Goal: Task Accomplishment & Management: Manage account settings

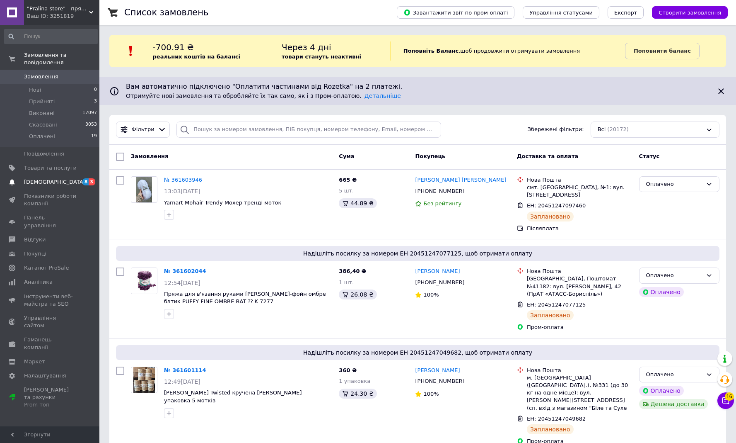
click at [46, 185] on link "[DEMOGRAPHIC_DATA] 8 3" at bounding box center [51, 182] width 102 height 14
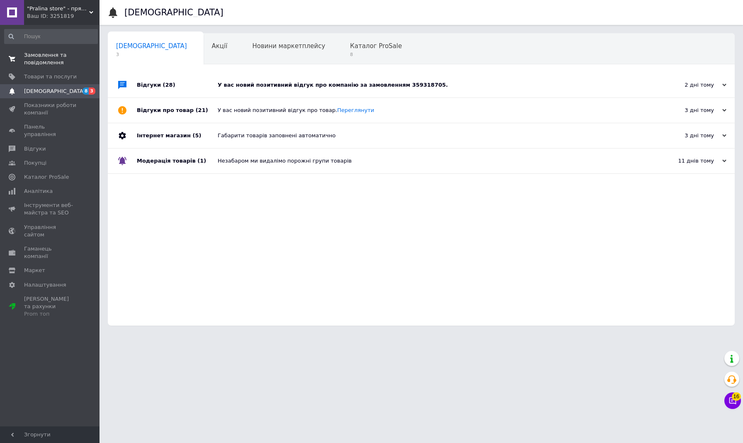
click at [51, 56] on span "Замовлення та повідомлення" at bounding box center [50, 58] width 53 height 15
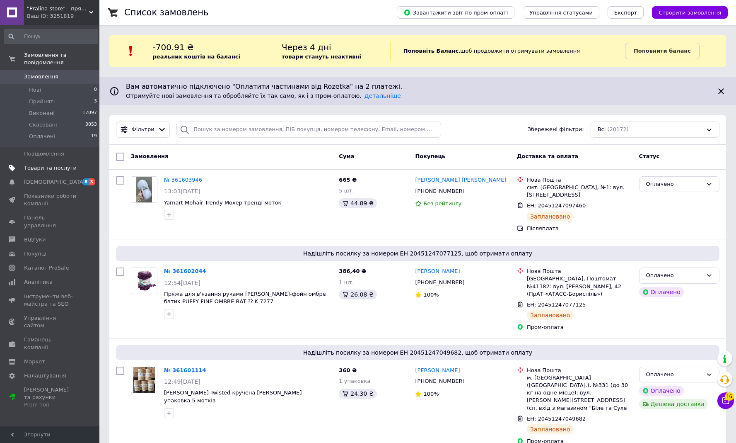
click at [61, 162] on link "Товари та послуги" at bounding box center [51, 168] width 102 height 14
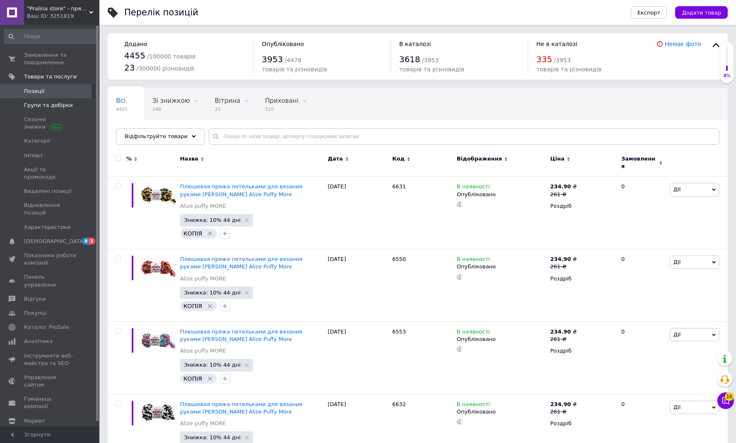
click at [53, 104] on span "Групи та добірки" at bounding box center [48, 105] width 49 height 7
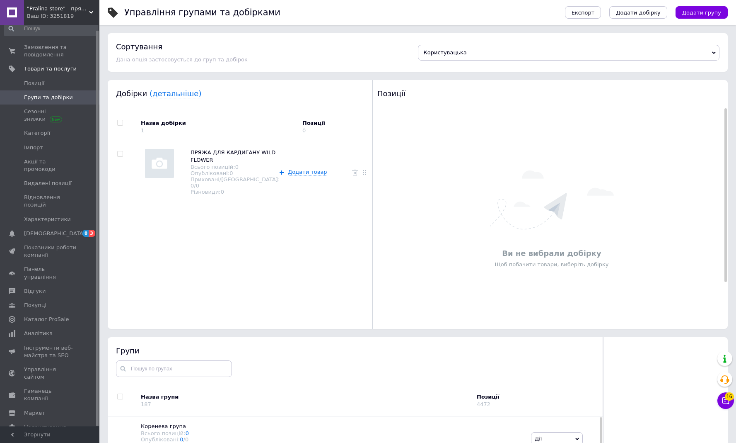
scroll to position [5, 0]
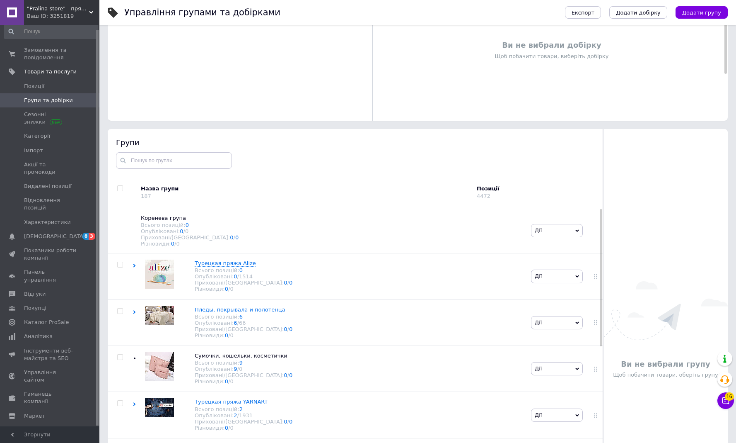
scroll to position [236, 0]
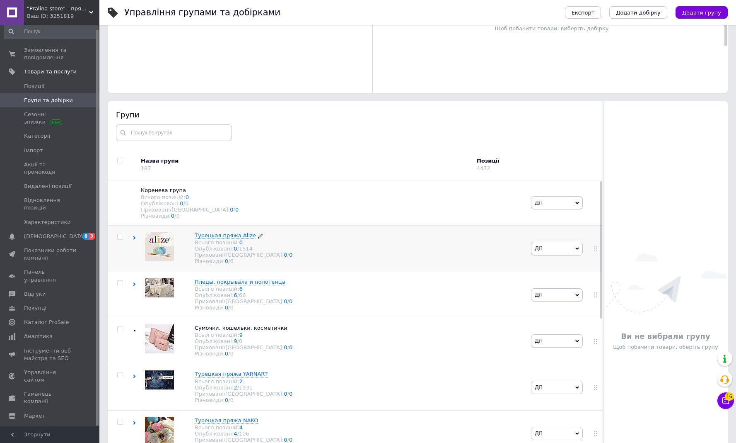
click at [230, 237] on span "Турецкая пряжа Alize" at bounding box center [225, 235] width 61 height 6
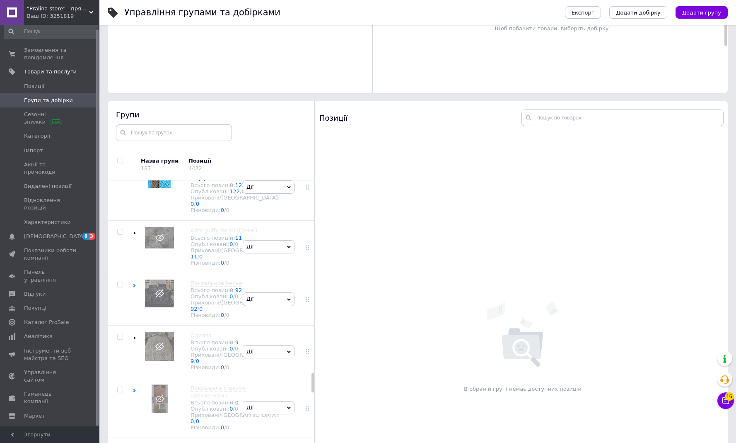
scroll to position [3215, 0]
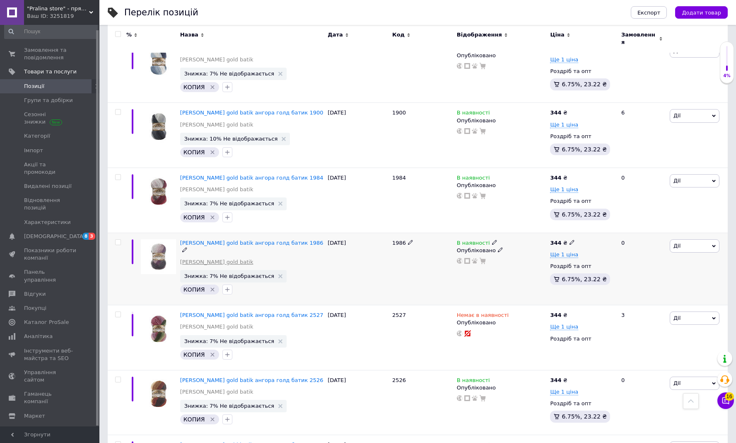
scroll to position [419, 0]
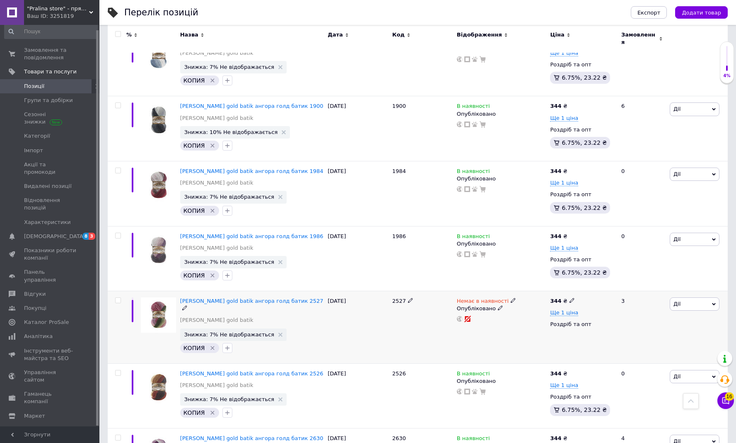
click at [511, 298] on icon at bounding box center [513, 300] width 5 height 5
click at [531, 302] on li "В наявності" at bounding box center [560, 307] width 79 height 12
click at [497, 316] on div "Немає в наявності Наявність В наявності Немає в наявності Під замовлення Готово…" at bounding box center [502, 327] width 94 height 73
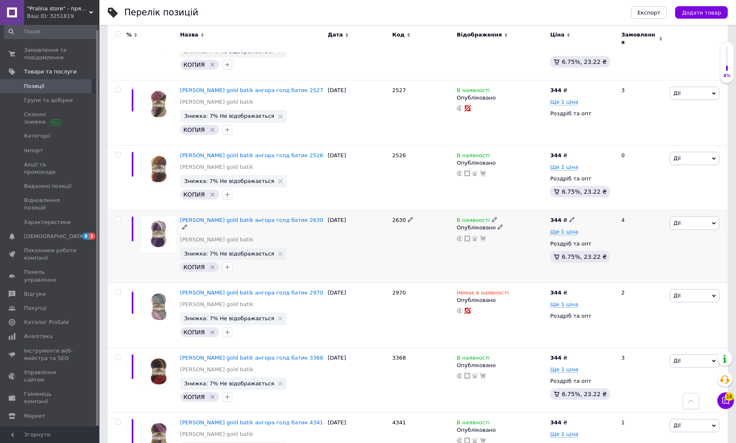
scroll to position [632, 0]
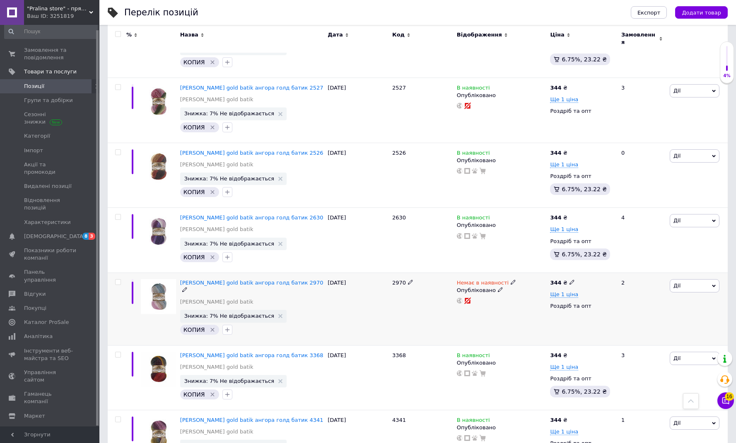
click at [511, 280] on use at bounding box center [513, 282] width 5 height 5
click at [533, 284] on li "В наявності" at bounding box center [560, 289] width 79 height 12
click at [439, 298] on div "2970" at bounding box center [422, 308] width 65 height 73
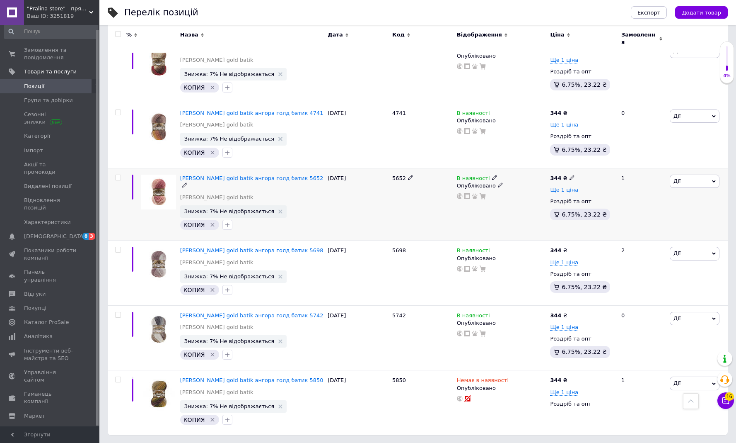
scroll to position [1071, 0]
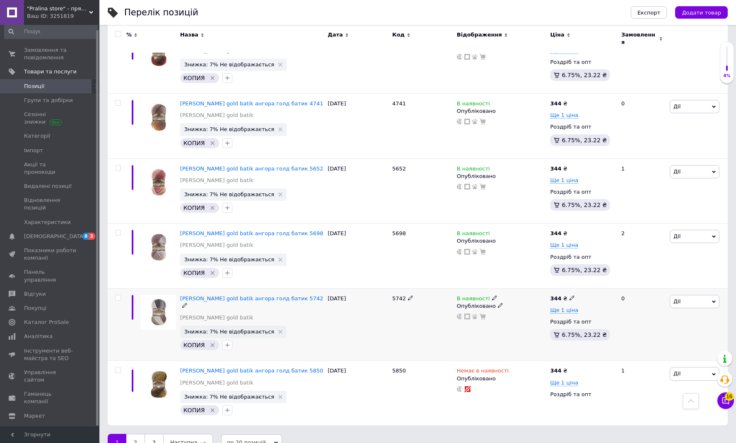
click at [679, 298] on span "Дії" at bounding box center [677, 301] width 7 height 6
click at [638, 428] on li "Видалити" at bounding box center [665, 434] width 110 height 12
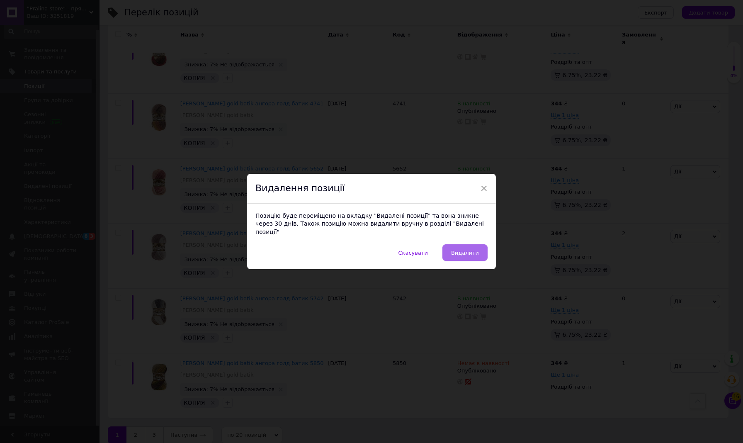
click at [473, 250] on span "Видалити" at bounding box center [465, 252] width 28 height 6
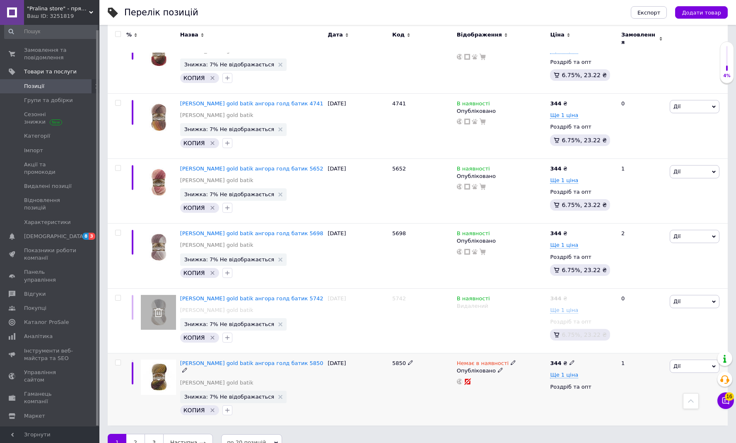
click at [483, 360] on span "Немає в наявності" at bounding box center [483, 364] width 52 height 9
click at [546, 363] on li "В наявності" at bounding box center [560, 369] width 79 height 12
click at [388, 375] on div "[DATE]" at bounding box center [358, 389] width 65 height 72
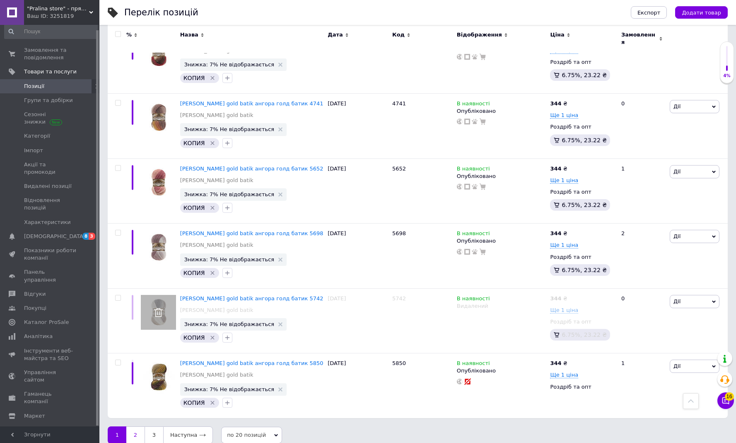
click at [136, 426] on link "2" at bounding box center [135, 434] width 18 height 17
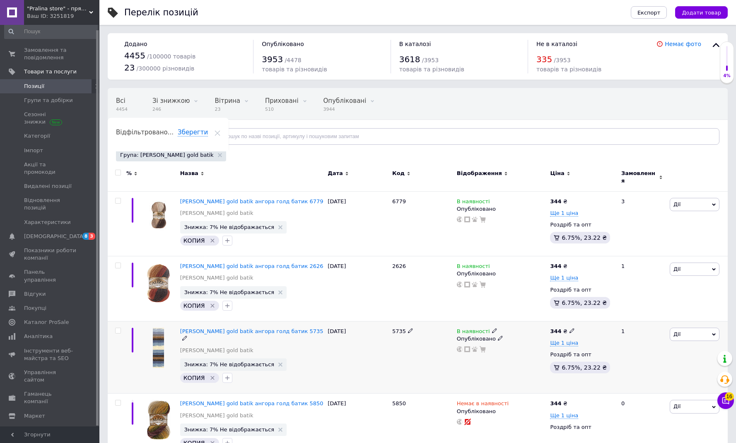
click at [671, 330] on span "Дії" at bounding box center [695, 333] width 50 height 13
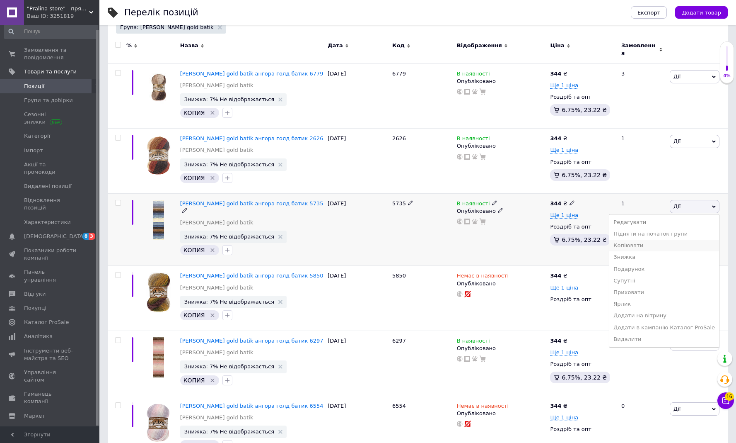
scroll to position [129, 0]
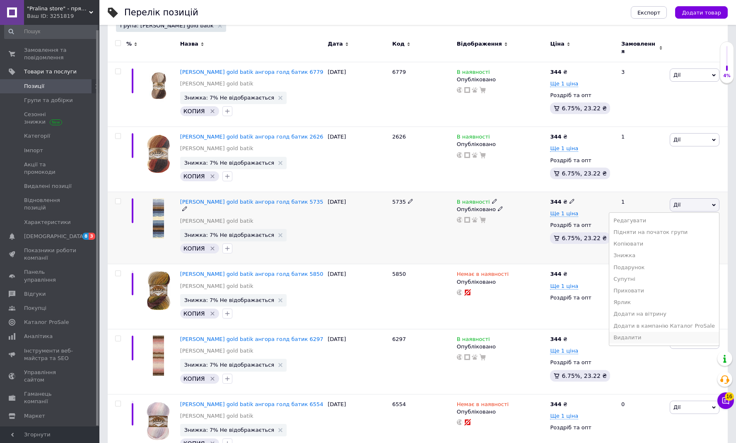
click at [648, 332] on li "Видалити" at bounding box center [665, 338] width 110 height 12
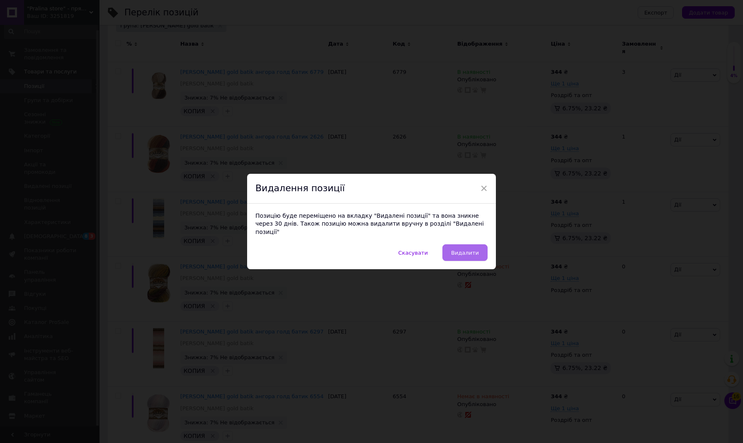
click at [455, 252] on button "Видалити" at bounding box center [464, 252] width 45 height 17
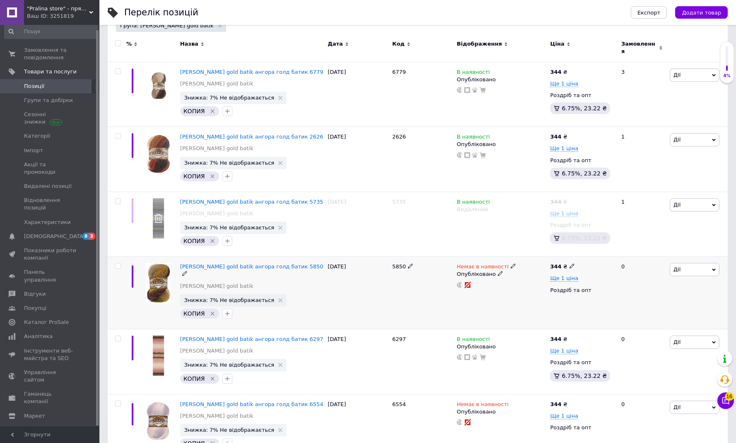
click at [511, 263] on icon at bounding box center [513, 265] width 5 height 5
click at [526, 269] on li "В наявності" at bounding box center [560, 273] width 79 height 12
click at [422, 295] on div "5850" at bounding box center [422, 293] width 65 height 73
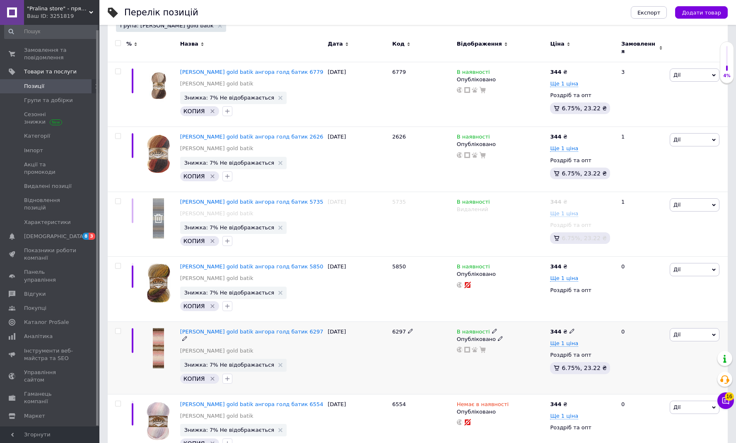
click at [570, 328] on icon at bounding box center [572, 330] width 5 height 5
click at [514, 346] on div at bounding box center [501, 349] width 91 height 7
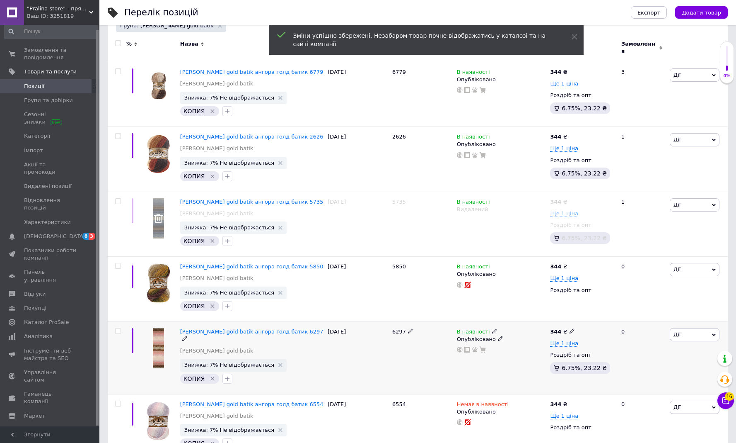
click at [682, 330] on span "Дії" at bounding box center [695, 334] width 50 height 13
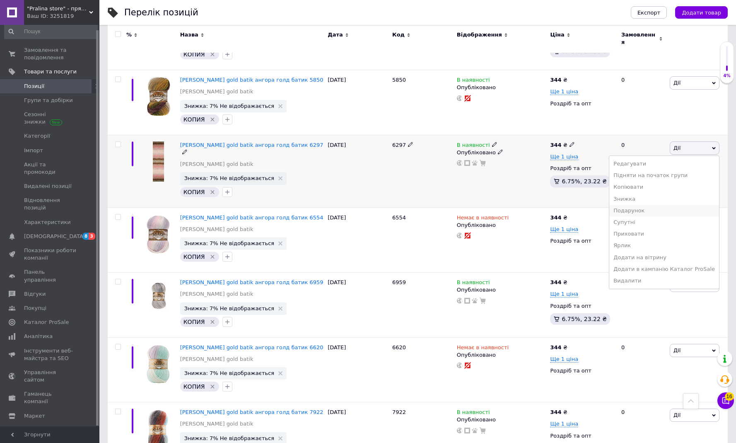
scroll to position [319, 0]
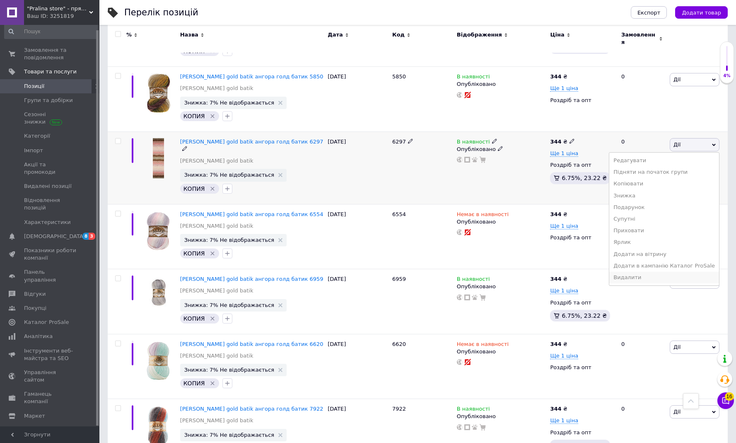
click at [631, 273] on li "Видалити" at bounding box center [665, 277] width 110 height 12
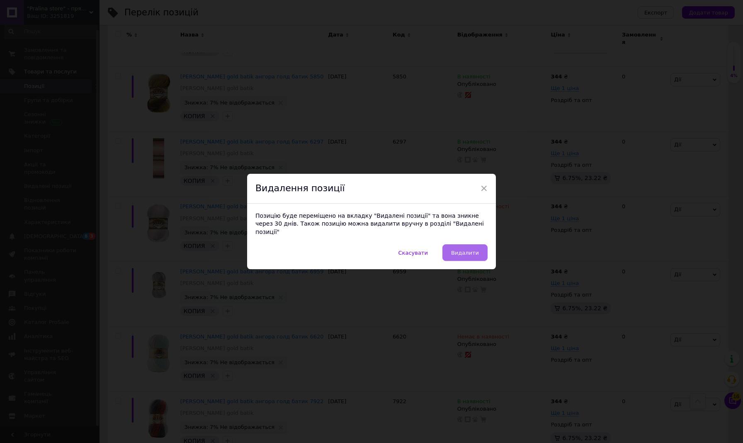
click at [478, 245] on button "Видалити" at bounding box center [464, 252] width 45 height 17
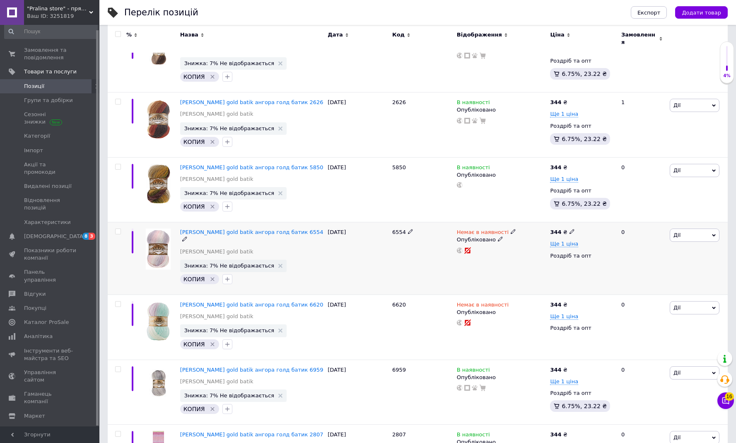
scroll to position [167, 0]
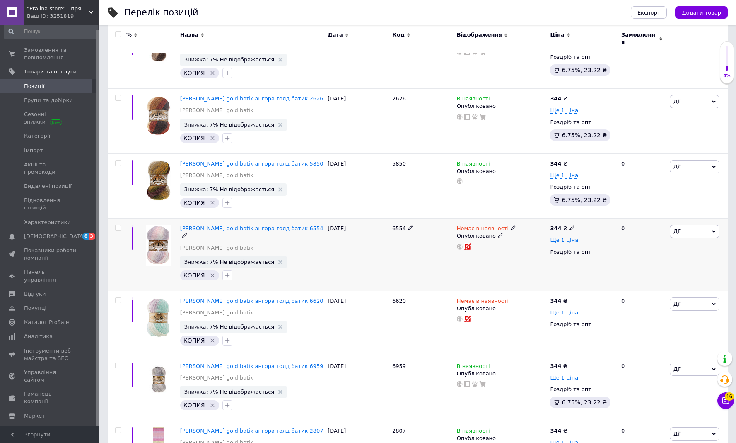
click at [683, 229] on span "Дії" at bounding box center [695, 231] width 50 height 13
click at [642, 358] on li "Видалити" at bounding box center [665, 364] width 110 height 12
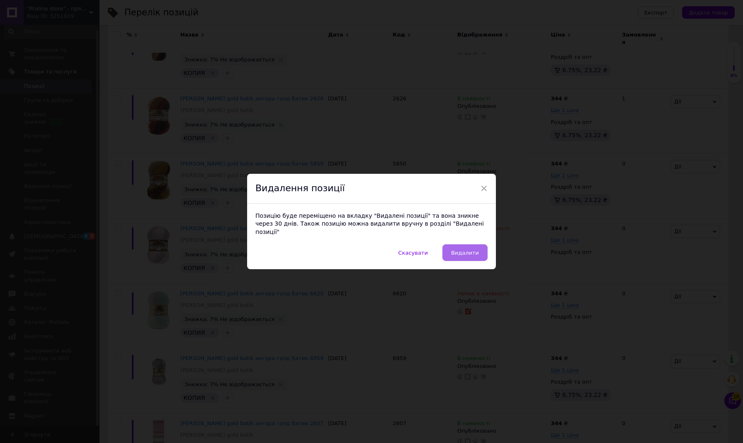
click at [472, 249] on span "Видалити" at bounding box center [465, 252] width 28 height 6
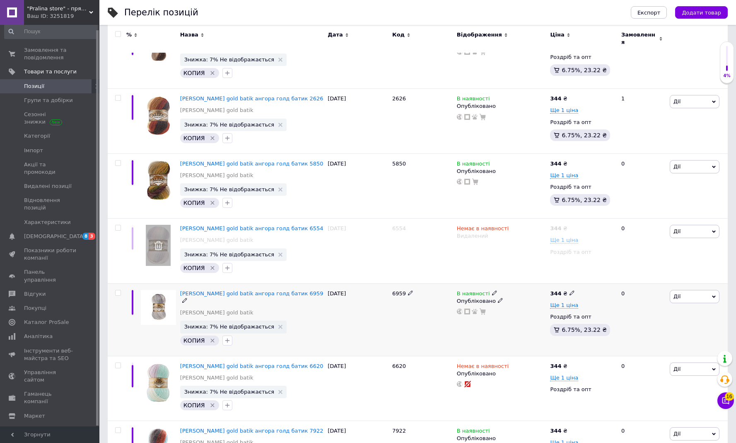
click at [700, 290] on span "Дії" at bounding box center [695, 296] width 50 height 13
click at [630, 424] on li "Видалити" at bounding box center [665, 429] width 110 height 12
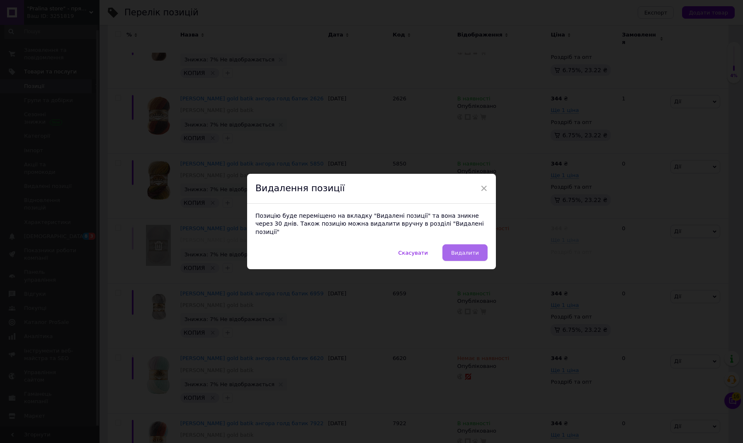
click at [468, 249] on span "Видалити" at bounding box center [465, 252] width 28 height 6
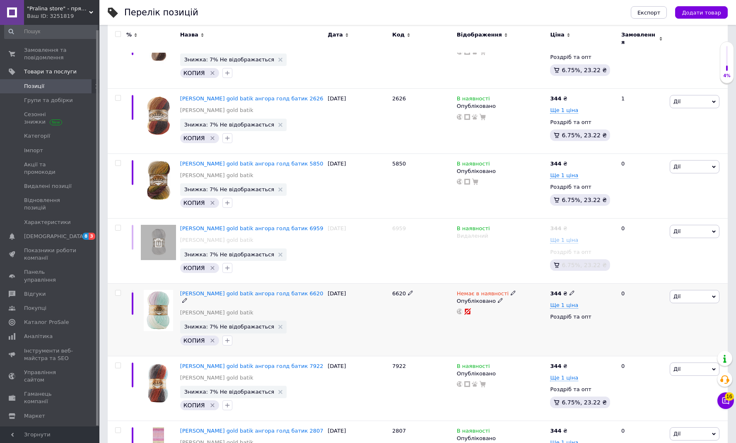
click at [676, 290] on span "Дії" at bounding box center [695, 296] width 50 height 13
click at [634, 424] on li "Видалити" at bounding box center [665, 429] width 110 height 12
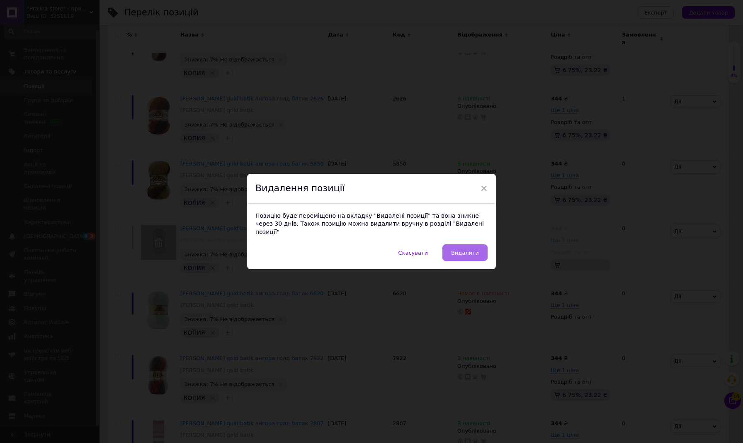
click at [464, 244] on button "Видалити" at bounding box center [464, 252] width 45 height 17
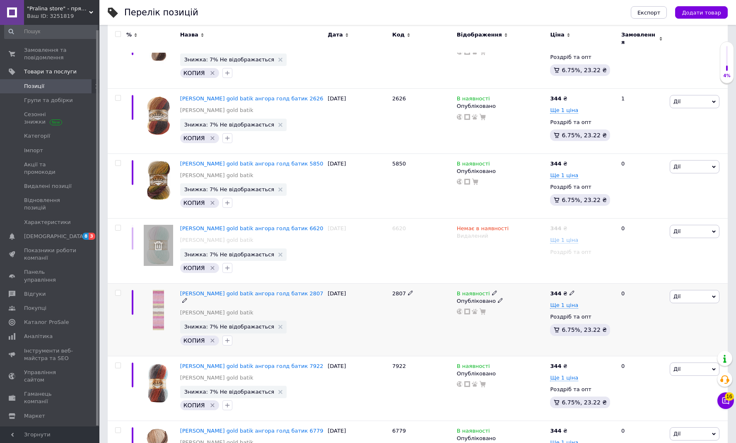
click at [681, 291] on span "Дії" at bounding box center [695, 296] width 50 height 13
click at [632, 424] on li "Видалити" at bounding box center [665, 429] width 110 height 12
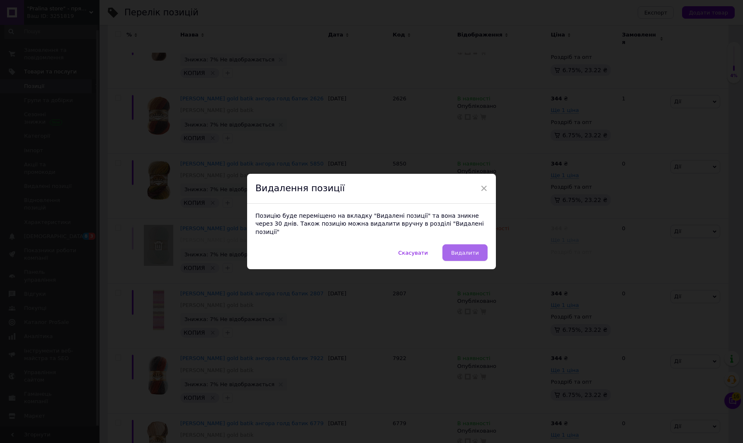
click at [477, 247] on button "Видалити" at bounding box center [464, 252] width 45 height 17
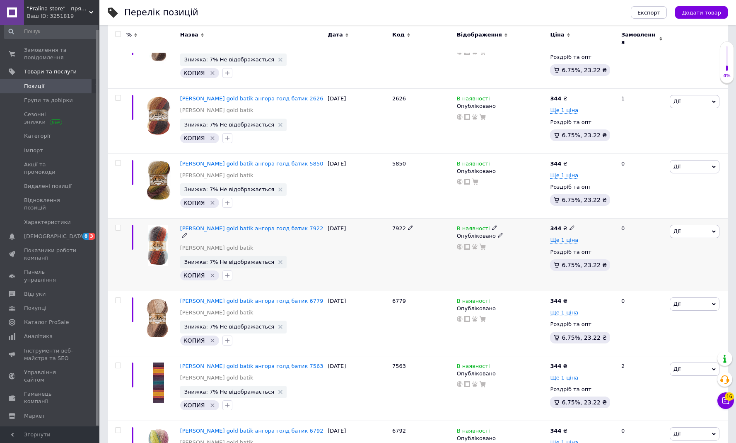
click at [492, 225] on icon at bounding box center [494, 227] width 5 height 5
click at [591, 241] on div "упаковка" at bounding box center [580, 247] width 30 height 12
click at [508, 245] on input at bounding box center [533, 249] width 63 height 17
type input "8"
click at [444, 252] on div "7922" at bounding box center [422, 254] width 65 height 73
